Goal: Task Accomplishment & Management: Use online tool/utility

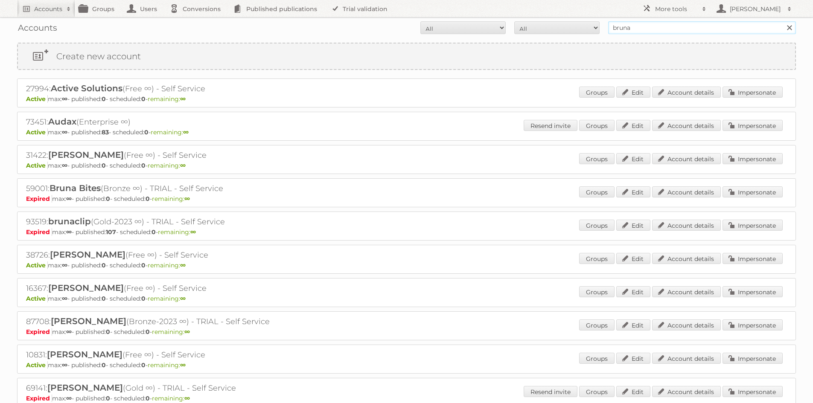
click at [634, 26] on input "bruna" at bounding box center [702, 27] width 188 height 13
type input "action"
click at [783, 21] on input "Search" at bounding box center [789, 27] width 13 height 13
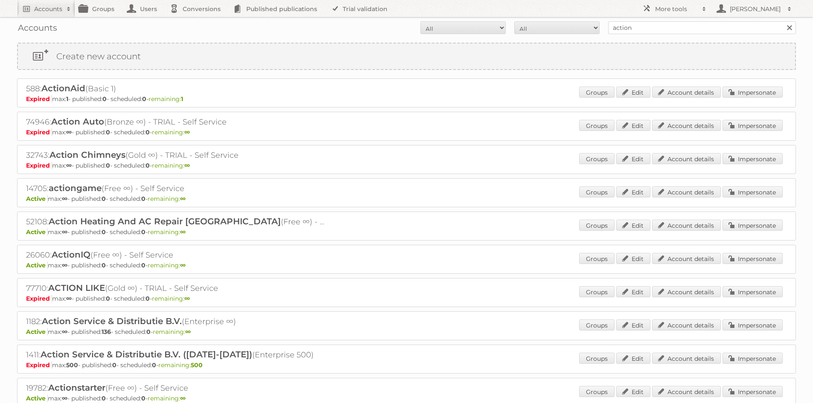
click at [759, 316] on div "1182: Action Service & Distributie B.V. (Enterprise ∞) Active max: ∞ - publishe…" at bounding box center [406, 326] width 779 height 29
click at [755, 326] on link "Impersonate" at bounding box center [752, 325] width 60 height 11
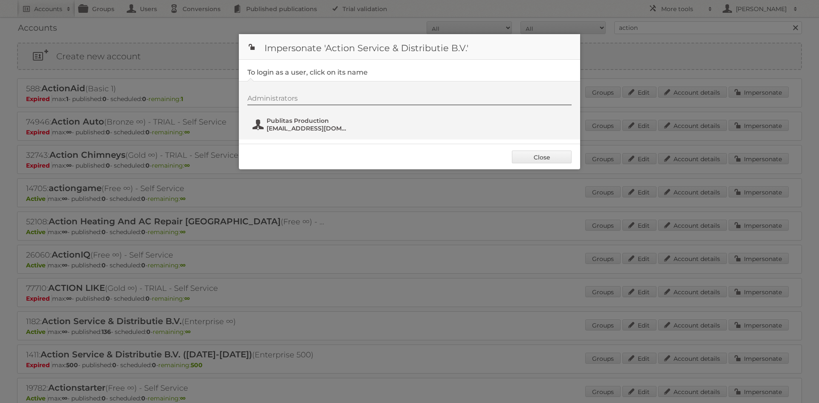
click at [299, 133] on button "Publitas Production fs+action@publitas.com" at bounding box center [302, 124] width 100 height 17
